Goal: Information Seeking & Learning: Learn about a topic

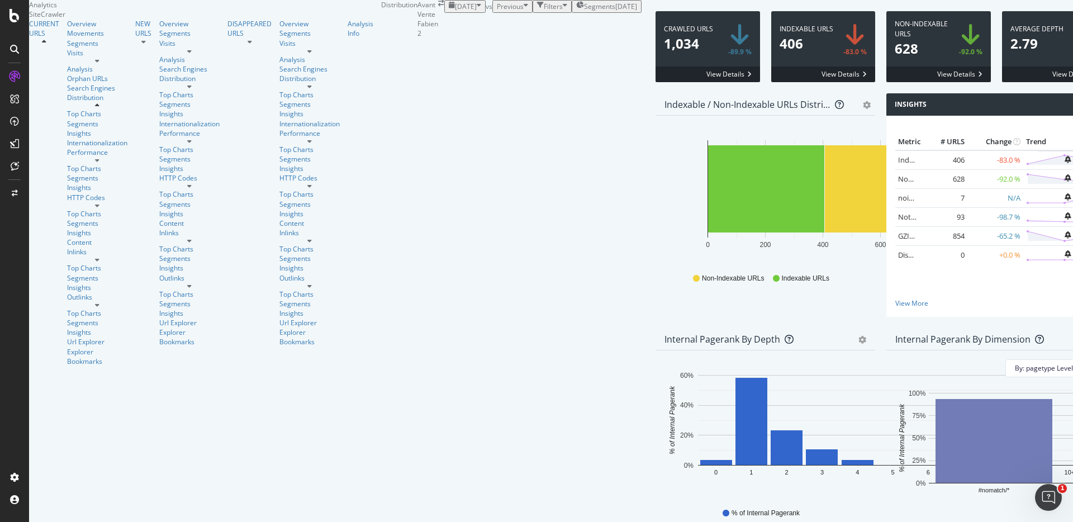
click at [615, 11] on div "[DATE]" at bounding box center [626, 6] width 22 height 9
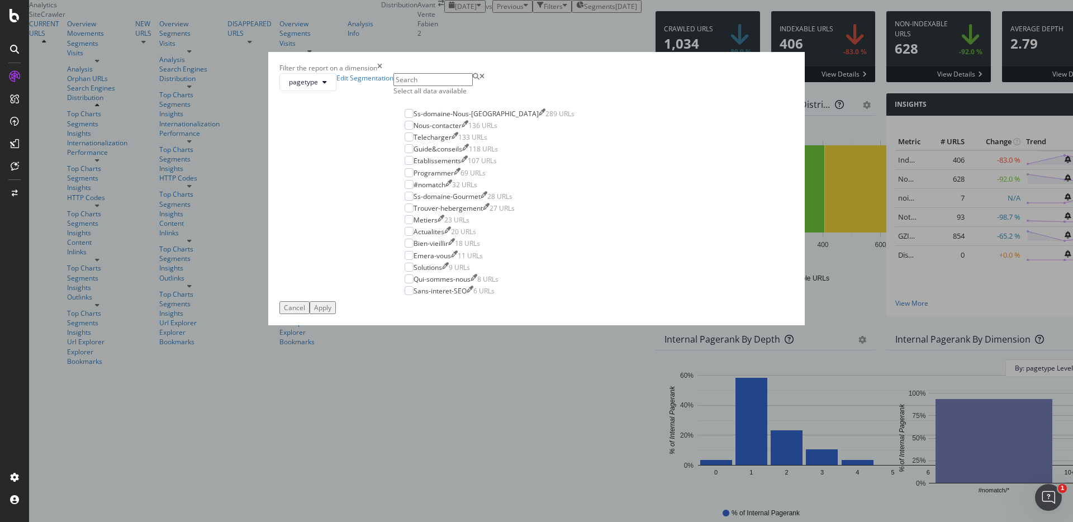
click at [463, 96] on div "Select all data available" at bounding box center [489, 90] width 192 height 9
click at [331, 312] on div "Apply" at bounding box center [322, 307] width 17 height 9
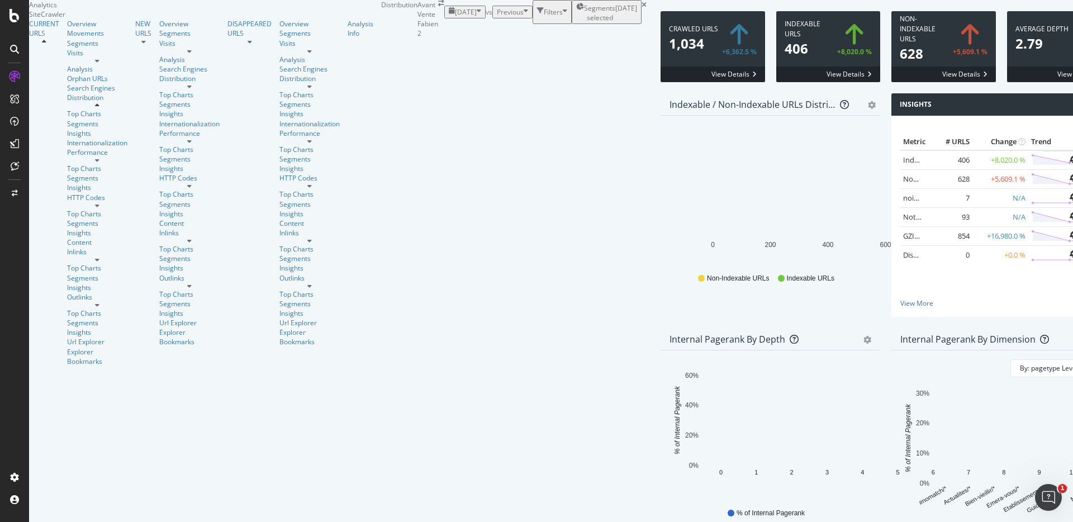
scroll to position [1553, 0]
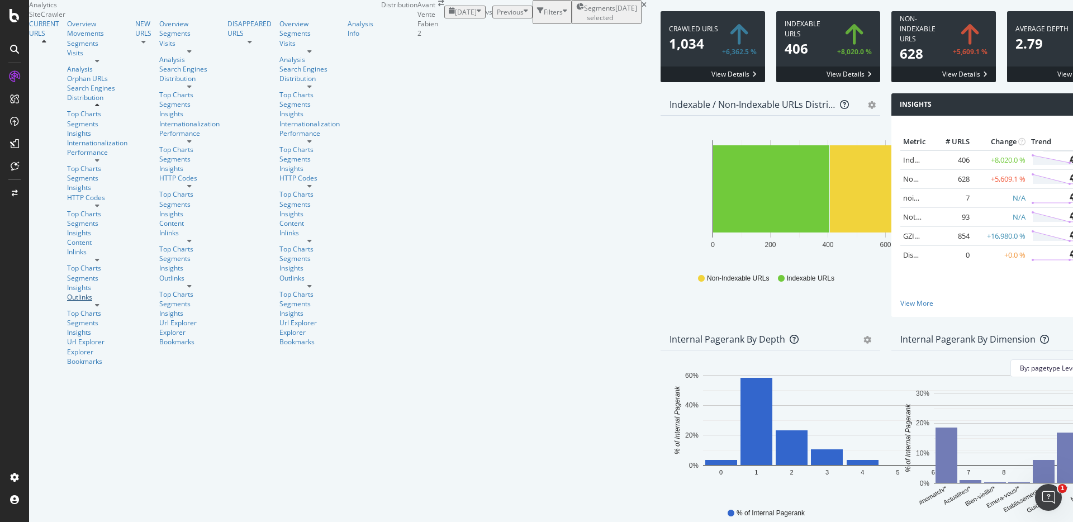
click at [67, 293] on div "Outlinks" at bounding box center [97, 296] width 60 height 9
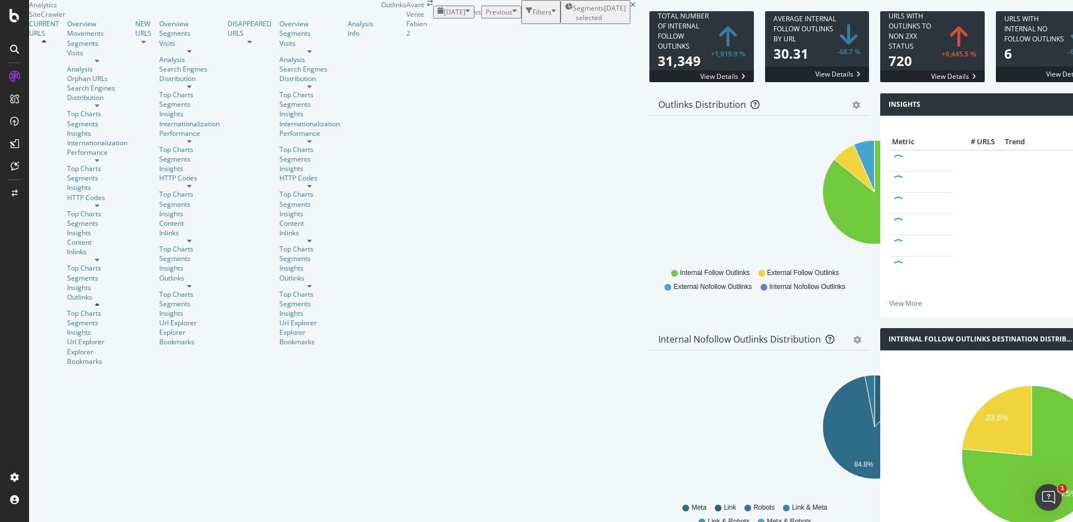
click at [874, 93] on div "URLs with Outlinks to non 2xx Status 720 +6,445.5 % View Details" at bounding box center [932, 52] width 116 height 82
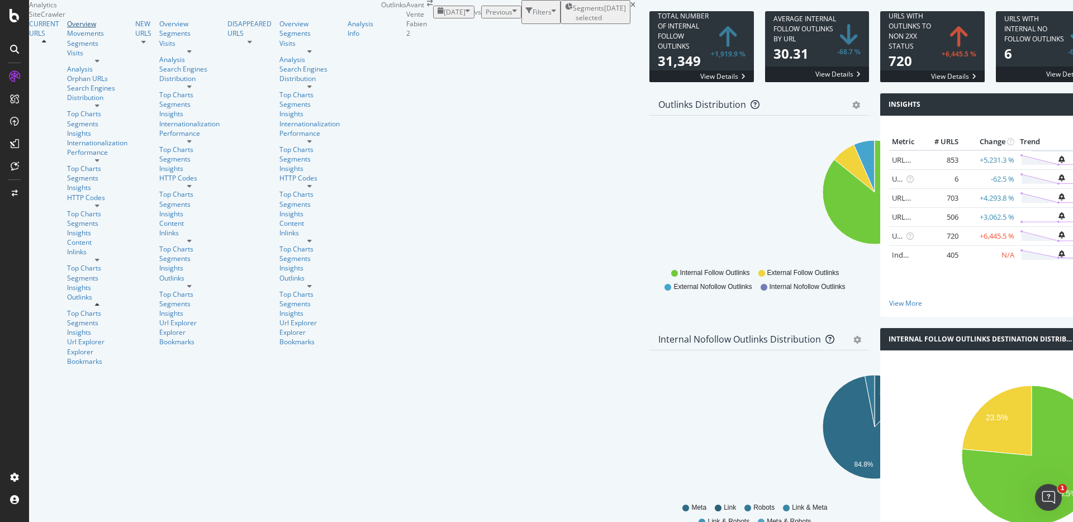
click at [67, 28] on div "Overview" at bounding box center [97, 23] width 60 height 9
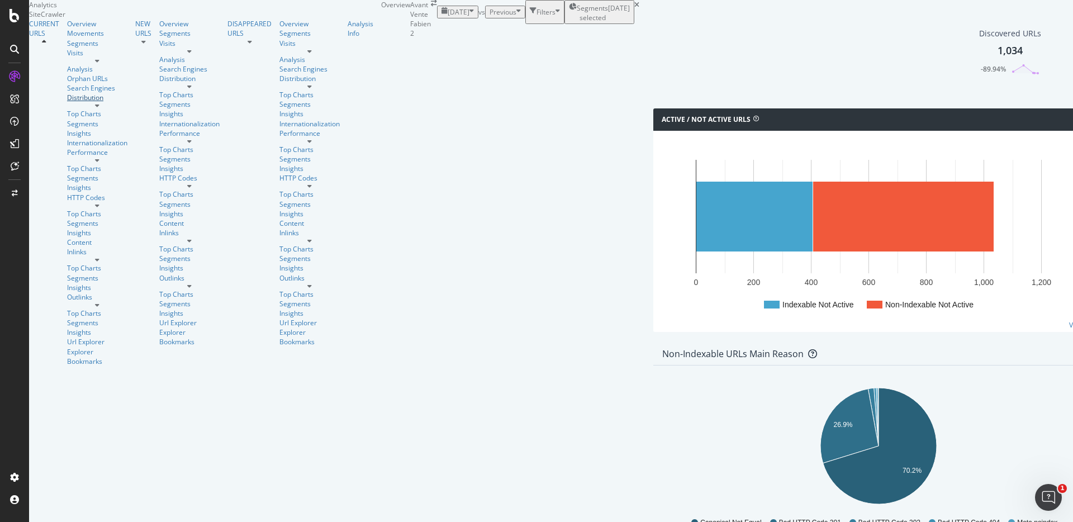
click at [67, 102] on div "Distribution" at bounding box center [97, 97] width 60 height 9
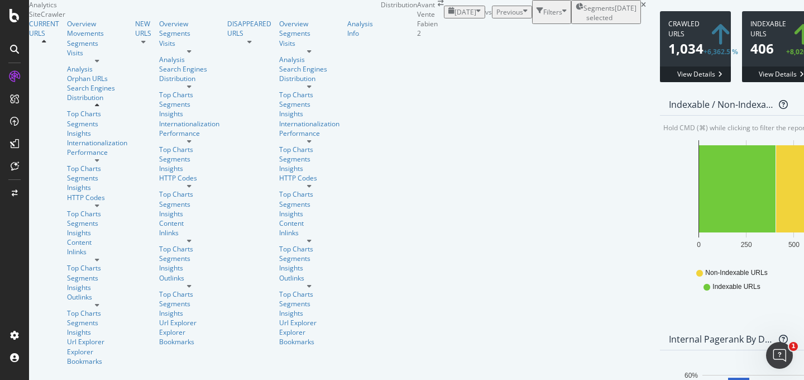
click at [660, 328] on div "Internal Pagerank by Depth Bar (by Value) Bar (by Percentage) Table Export as C…" at bounding box center [736, 339] width 153 height 22
click at [807, 336] on icon "gear" at bounding box center [811, 340] width 8 height 8
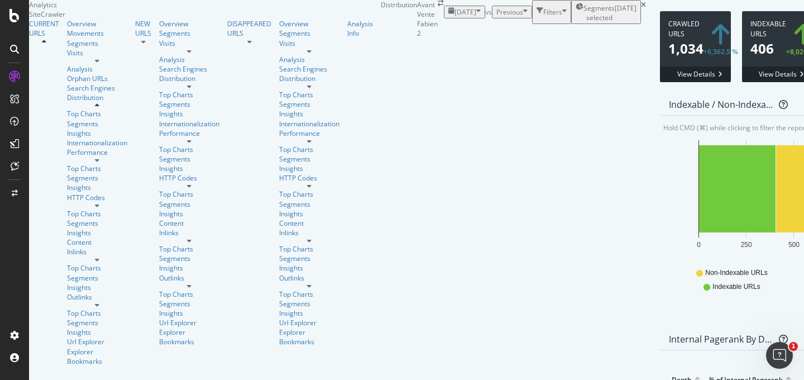
scroll to position [1696, 0]
click at [67, 48] on div "Segments" at bounding box center [97, 43] width 60 height 9
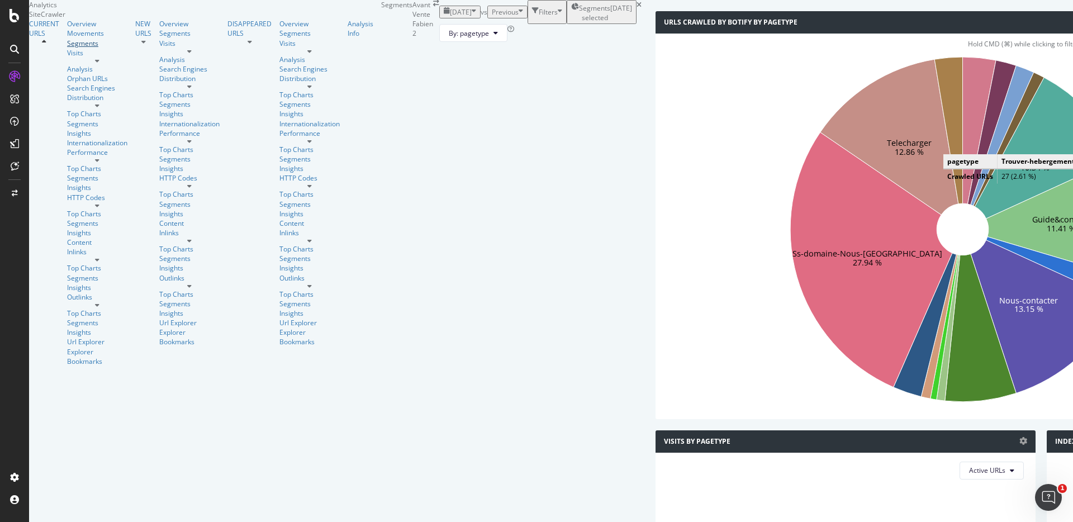
scroll to position [69, 0]
click at [664, 251] on icon "Etablissements 10.34 % Guide&conseils 11.41 % Nous-contacter 13.15 % Ss-domaine…" at bounding box center [962, 229] width 596 height 345
click at [664, 252] on icon "Etablissements 10.34 % Guide&conseils 11.41 % Nous-contacter 13.15 % Ss-domaine…" at bounding box center [962, 229] width 596 height 345
click at [664, 251] on icon "Etablissements 10.34 % Guide&conseils 11.41 % Nous-contacter 13.15 % Ss-domaine…" at bounding box center [962, 229] width 596 height 345
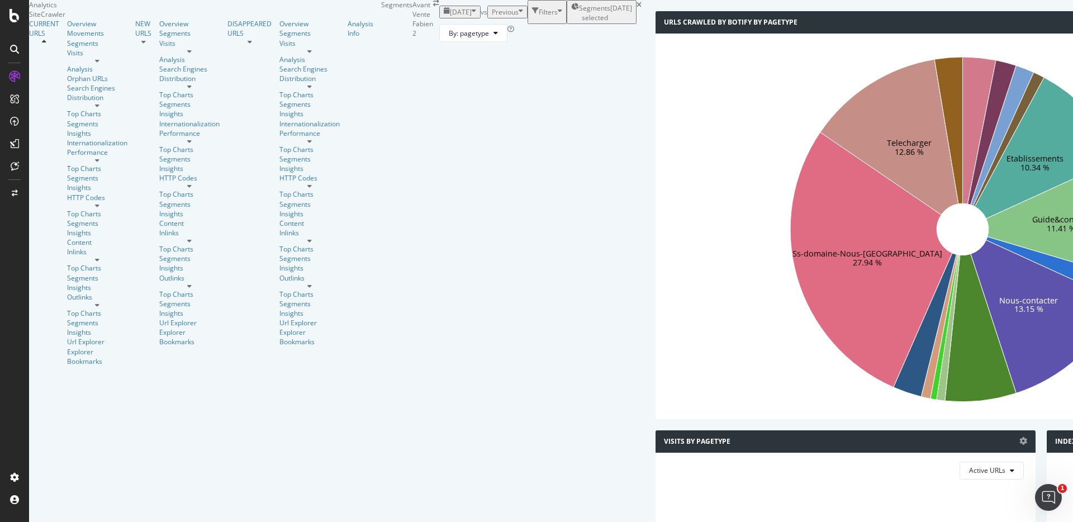
click at [664, 237] on icon "Etablissements 10.34 % Guide&conseils 11.41 % Nous-contacter 13.15 % Ss-domaine…" at bounding box center [962, 229] width 596 height 345
click at [664, 241] on icon "Etablissements 10.34 % Guide&conseils 11.41 % Nous-contacter 13.15 % Ss-domaine…" at bounding box center [962, 229] width 596 height 345
click at [664, 239] on icon "Etablissements 10.34 % Guide&conseils 11.41 % Nous-contacter 13.15 % Ss-domaine…" at bounding box center [962, 229] width 596 height 345
click at [664, 240] on icon "Etablissements 10.34 % Guide&conseils 11.41 % Nous-contacter 13.15 % Ss-domaine…" at bounding box center [962, 229] width 596 height 345
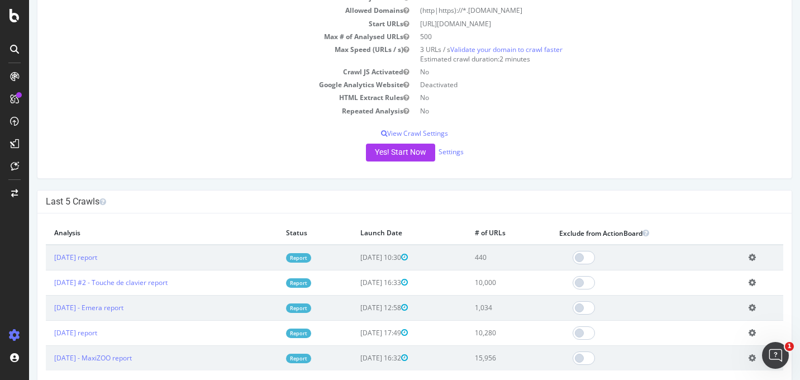
scroll to position [108, 0]
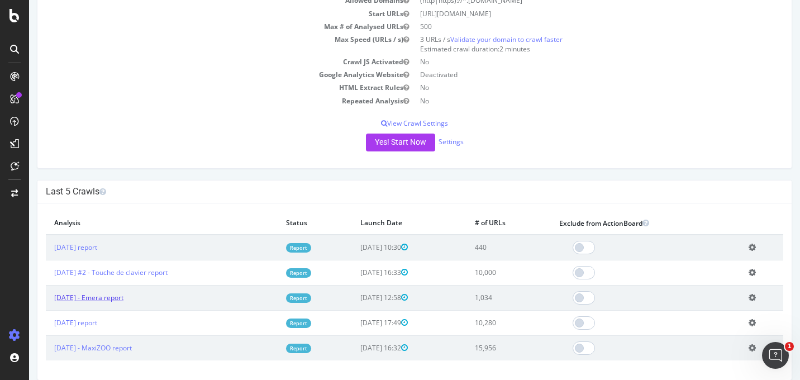
click at [123, 299] on link "[DATE] - Emera report" at bounding box center [88, 297] width 69 height 9
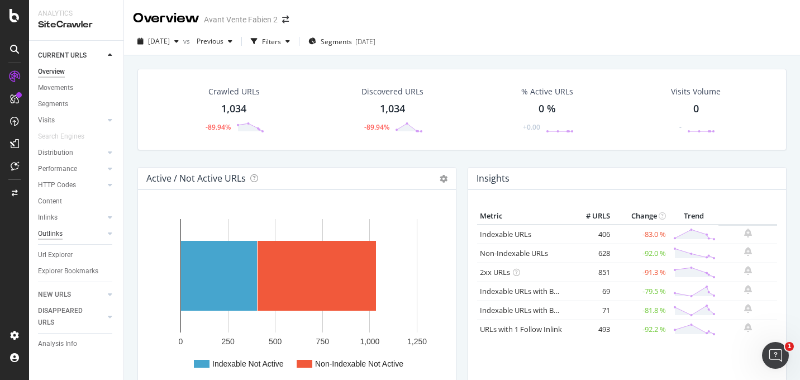
click at [54, 230] on div "Outlinks" at bounding box center [50, 234] width 25 height 12
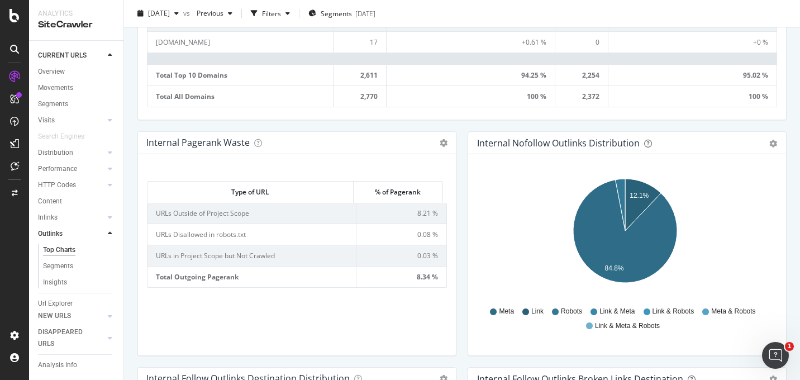
scroll to position [679, 0]
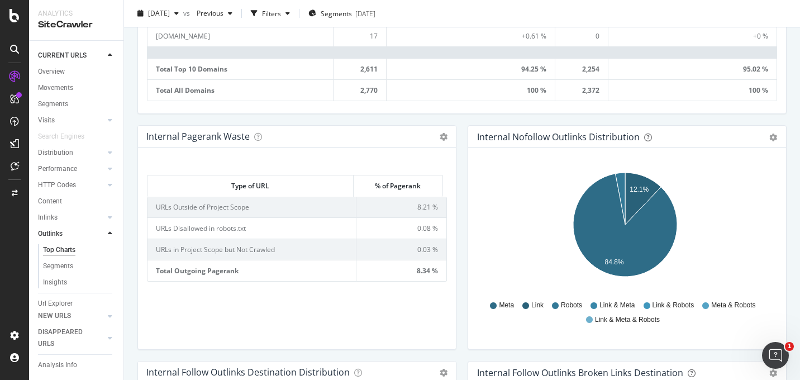
click at [462, 132] on div "Internal Nofollow Outlinks Distribution Pie Table Export as CSV Add to Custom R…" at bounding box center [627, 243] width 330 height 236
click at [140, 128] on div "Internal Pagerank Waste Table Expand Export as CSV Add to Custom Report" at bounding box center [297, 137] width 318 height 22
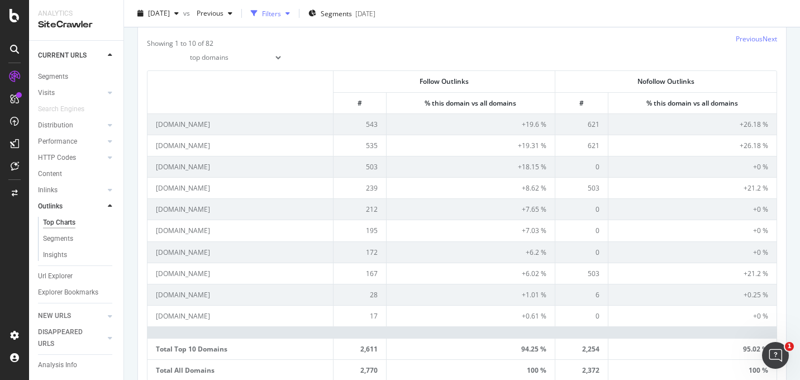
scroll to position [0, 0]
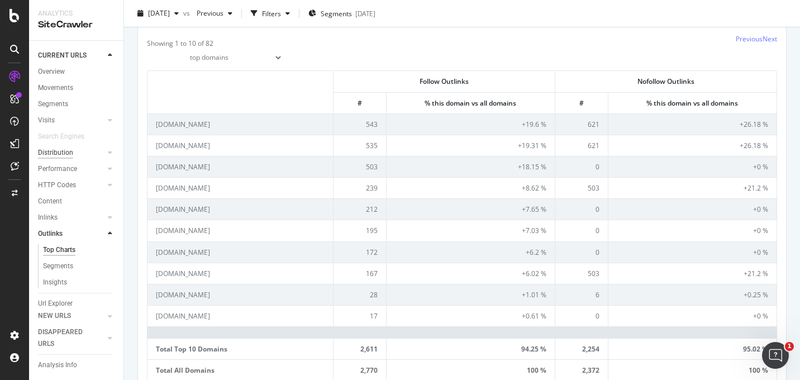
click at [63, 153] on div "Distribution" at bounding box center [55, 153] width 35 height 12
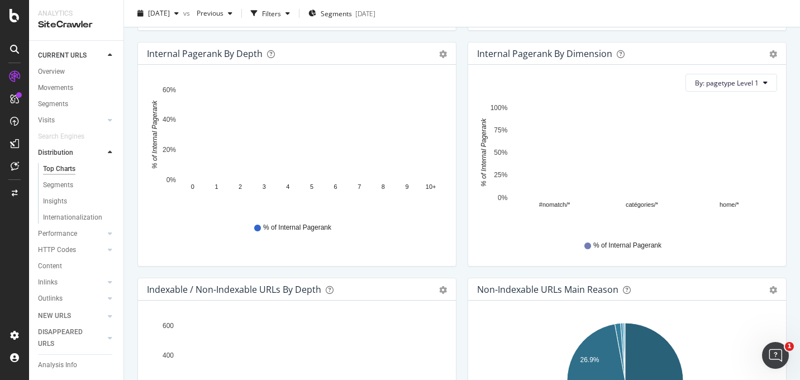
scroll to position [344, 0]
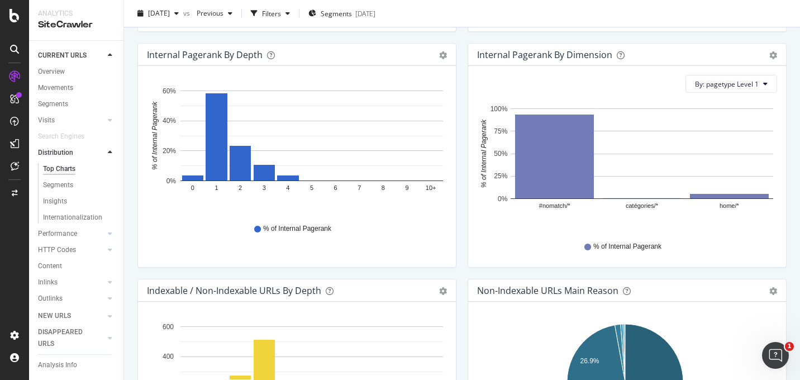
click at [457, 126] on div "Internal Pagerank by Depth Bar (by Value) Bar (by Percentage) Table Export as C…" at bounding box center [297, 161] width 330 height 236
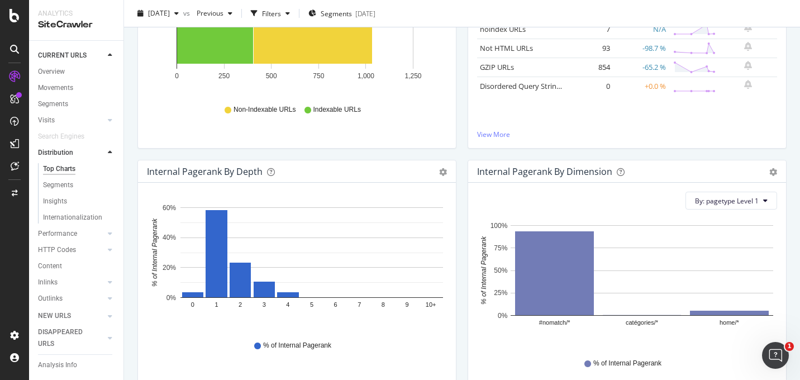
scroll to position [28, 0]
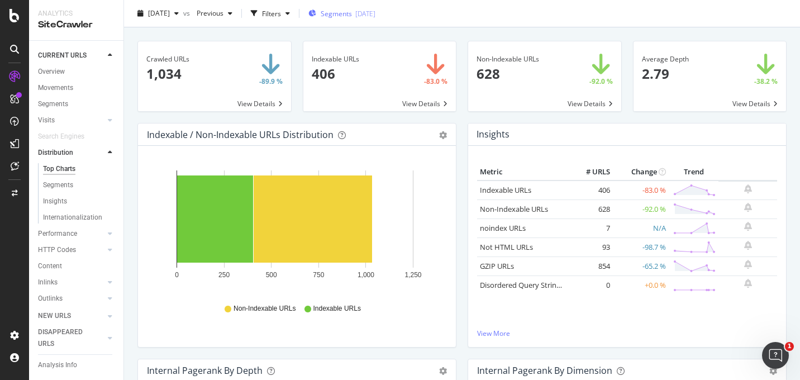
click at [375, 12] on div "[DATE]" at bounding box center [365, 13] width 20 height 9
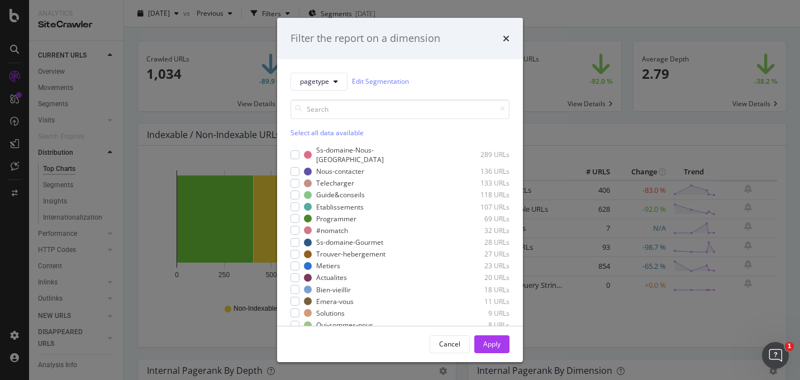
click at [312, 131] on div "Select all data available" at bounding box center [400, 132] width 219 height 9
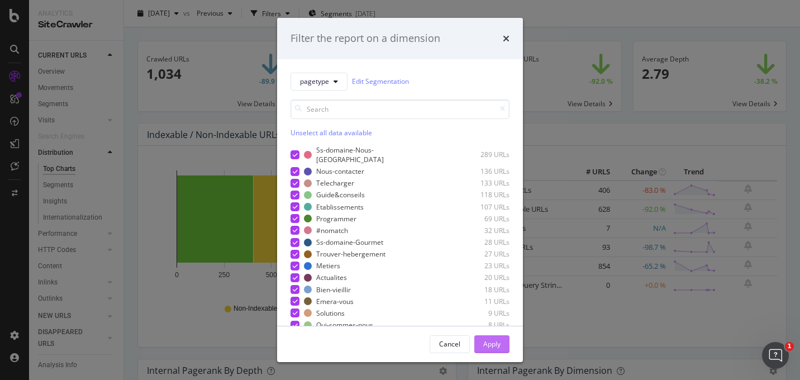
click at [480, 343] on button "Apply" at bounding box center [491, 344] width 35 height 18
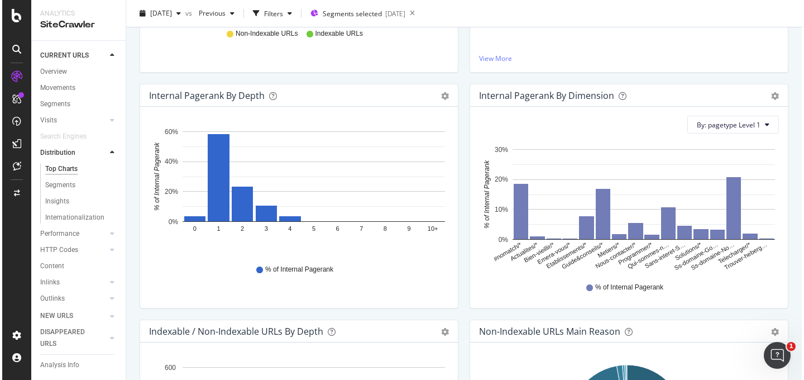
scroll to position [304, 0]
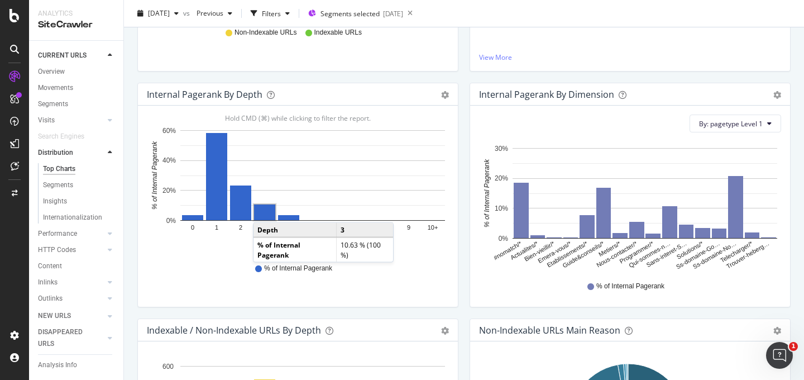
scroll to position [0, 0]
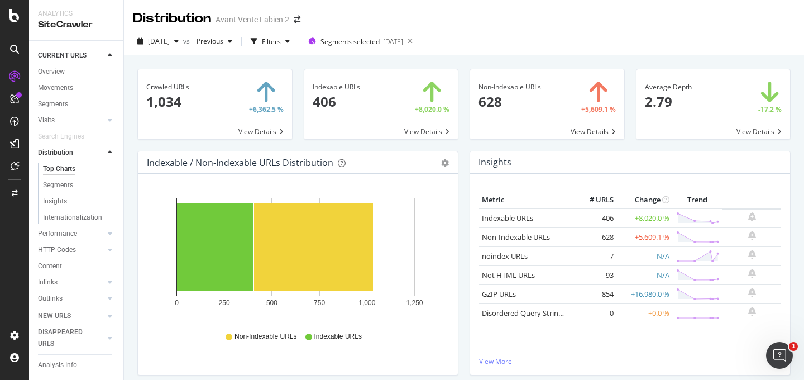
click at [312, 221] on rect "A chart." at bounding box center [313, 246] width 119 height 87
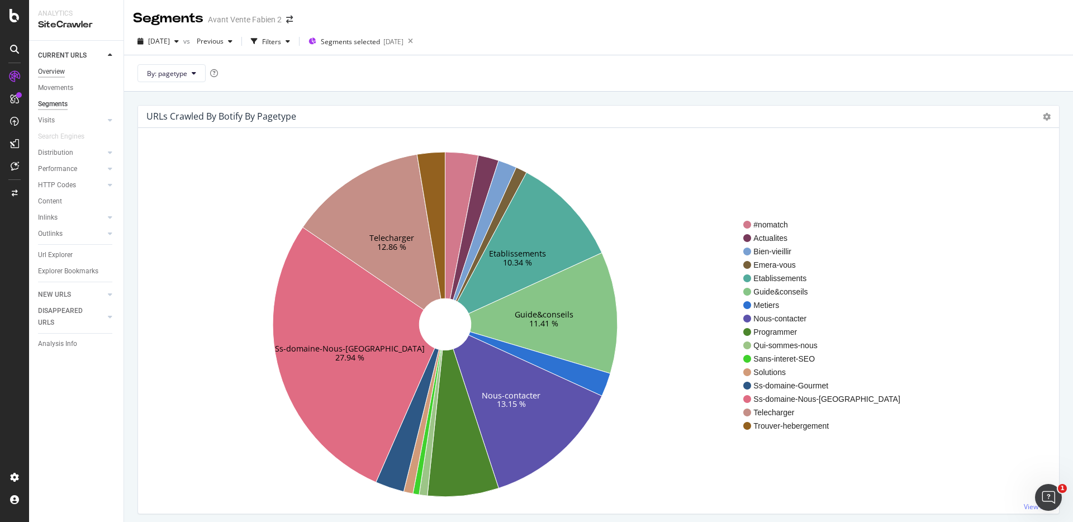
click at [61, 70] on div "Overview" at bounding box center [51, 72] width 27 height 12
